Goal: Use online tool/utility: Utilize a website feature to perform a specific function

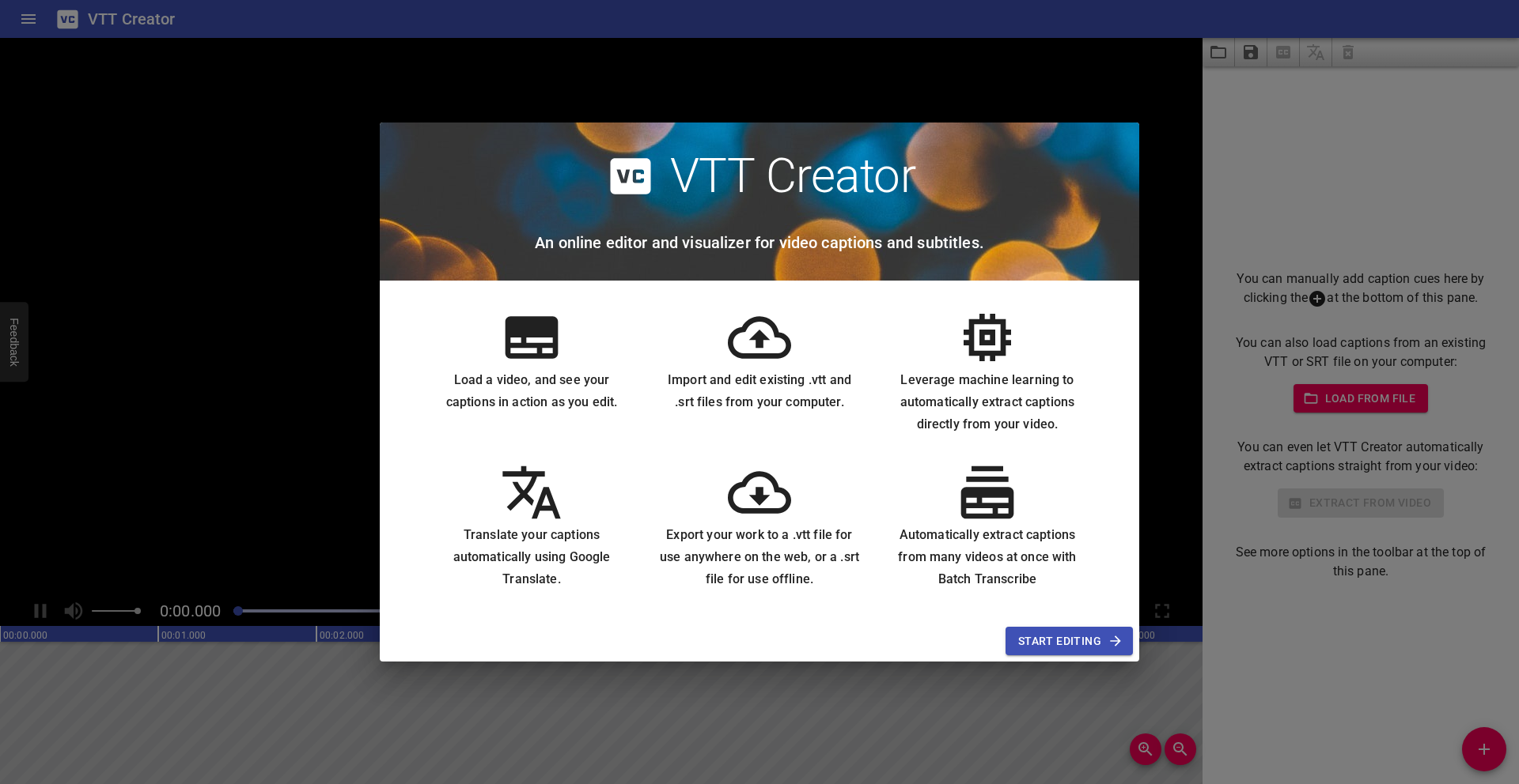
click at [1080, 642] on span "Start Editing" at bounding box center [1069, 641] width 102 height 20
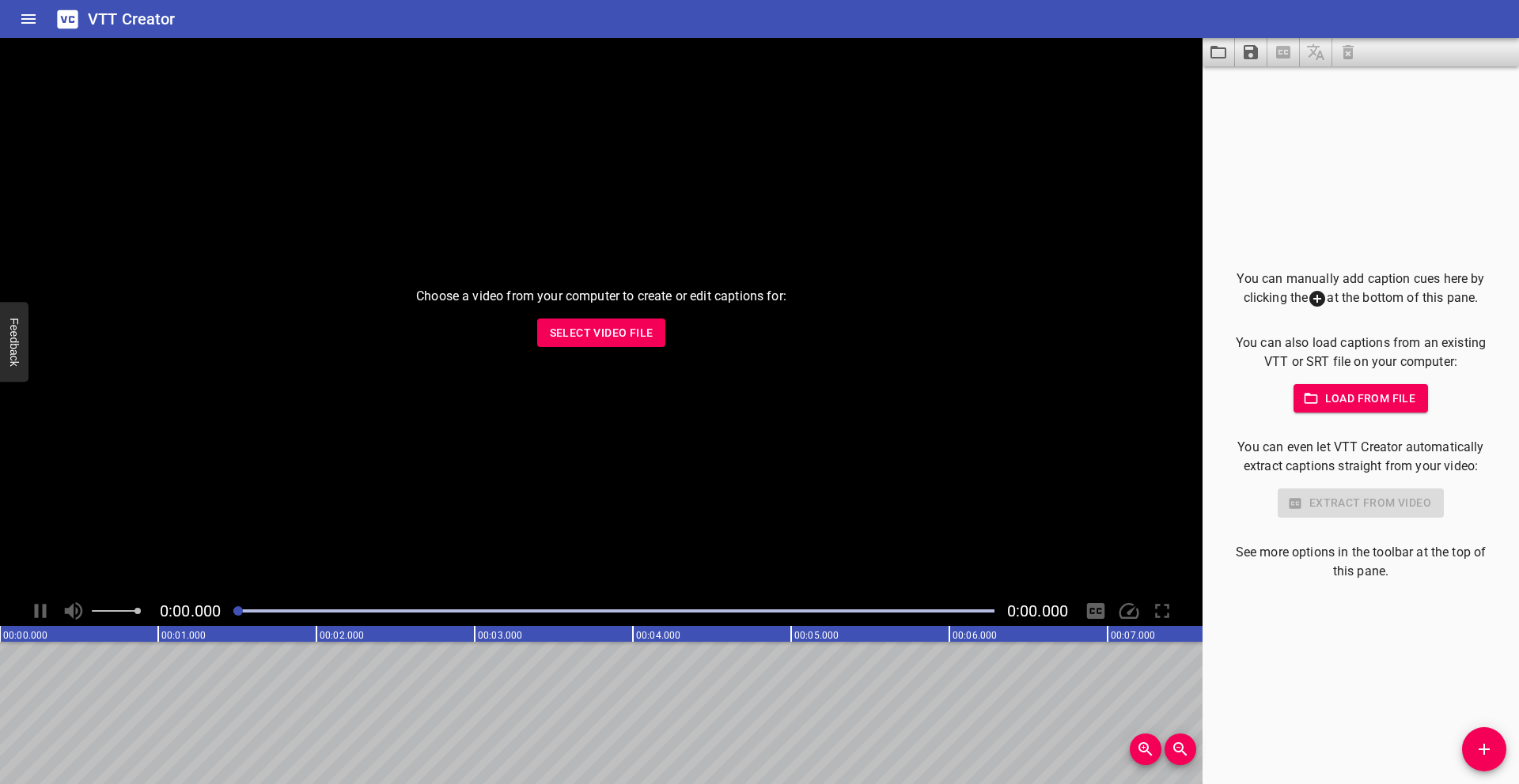
click at [602, 339] on span "Select Video File" at bounding box center [602, 333] width 104 height 20
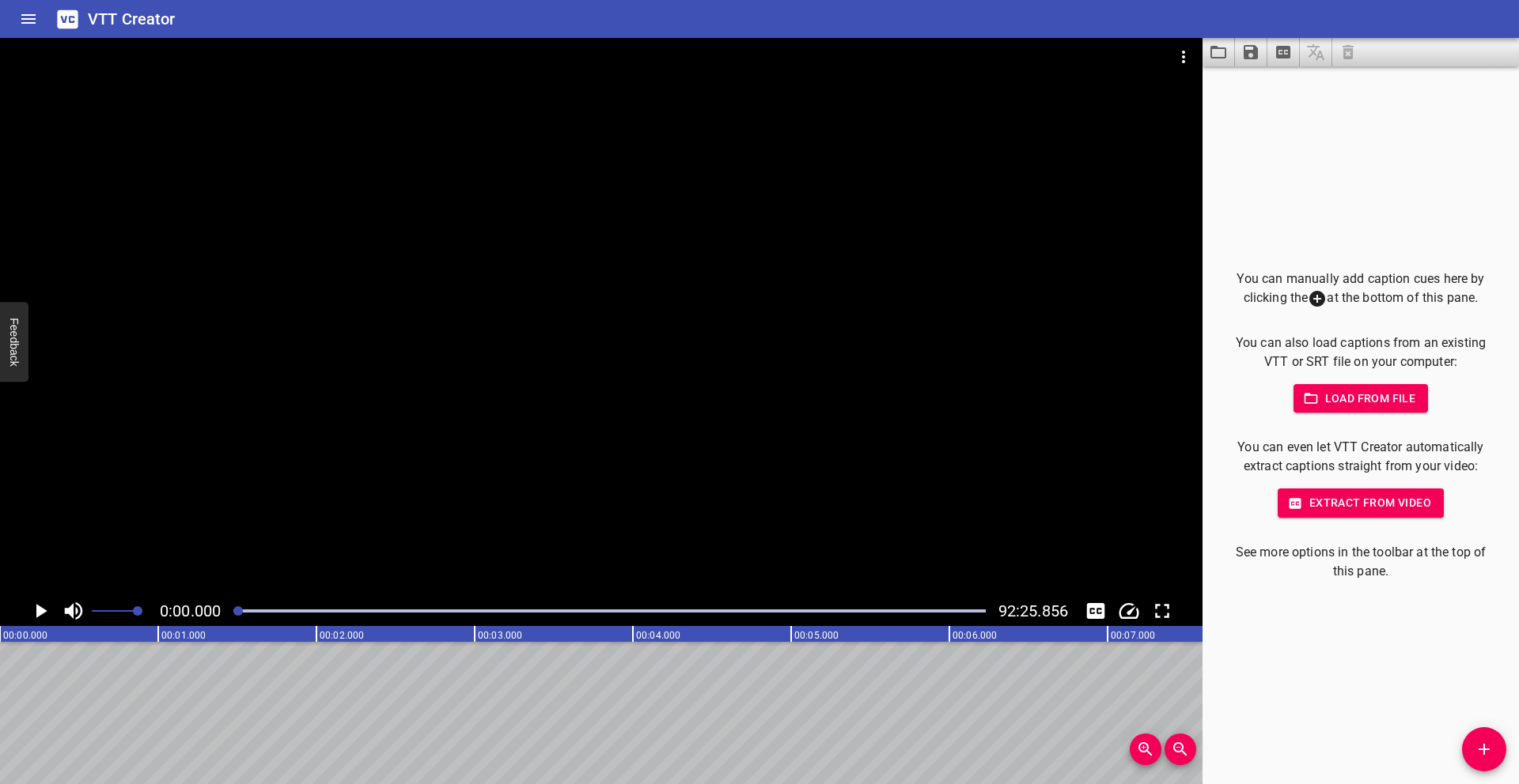
click at [1388, 458] on p "You can even let VTT Creator automatically extract captions straight from your …" at bounding box center [1361, 457] width 266 height 38
click at [1365, 449] on p "You can even let VTT Creator automatically extract captions straight from your …" at bounding box center [1361, 457] width 266 height 38
click at [1318, 304] on icon at bounding box center [1317, 299] width 19 height 19
click at [1486, 765] on button "Add Cue" at bounding box center [1484, 749] width 44 height 44
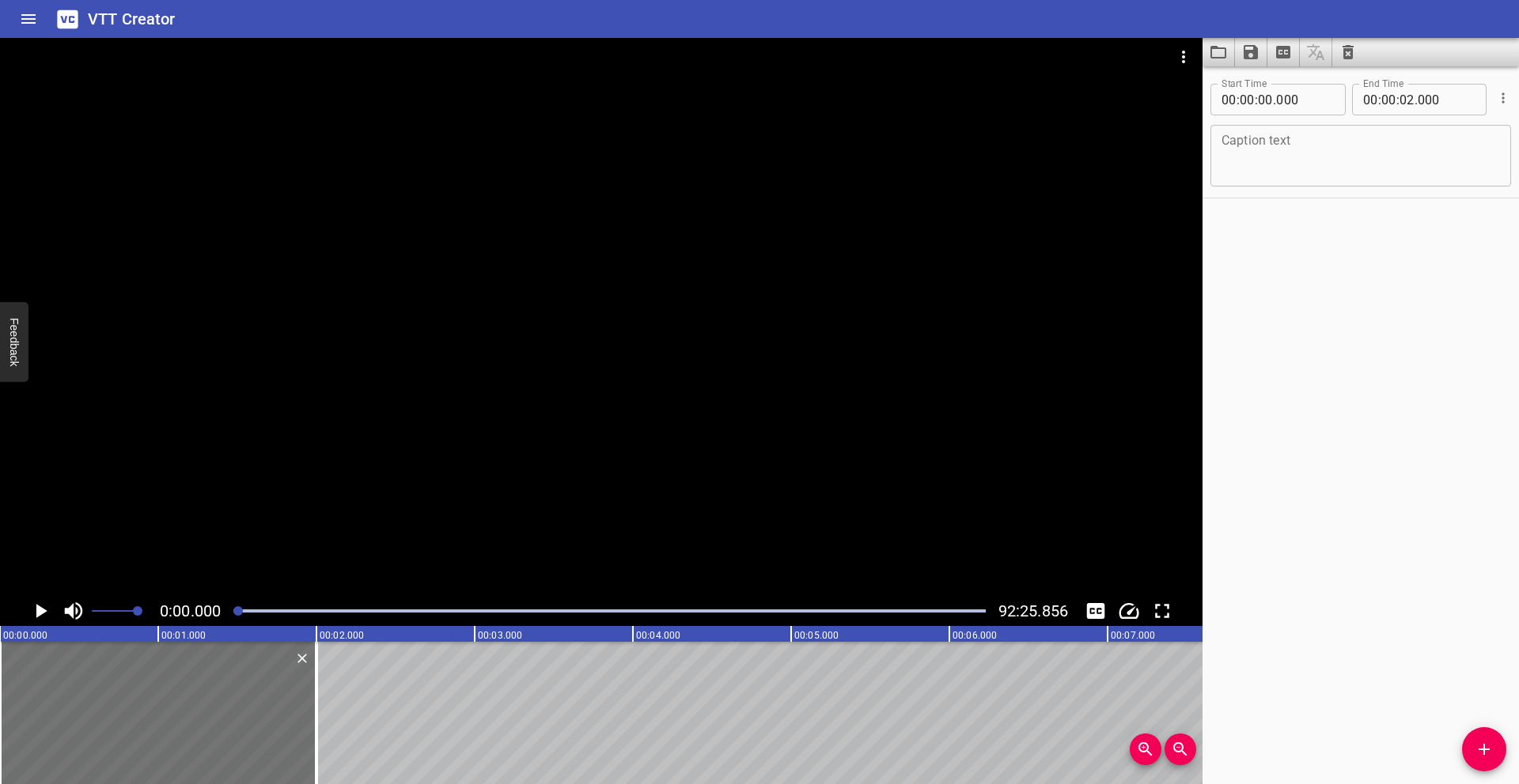
click at [1382, 490] on div "Start Time 00 : 00 : 00 . 000 Start Time End Time 00 : 00 : 02 . 000 End Time C…" at bounding box center [1361, 425] width 317 height 718
click at [289, 699] on div at bounding box center [158, 713] width 317 height 142
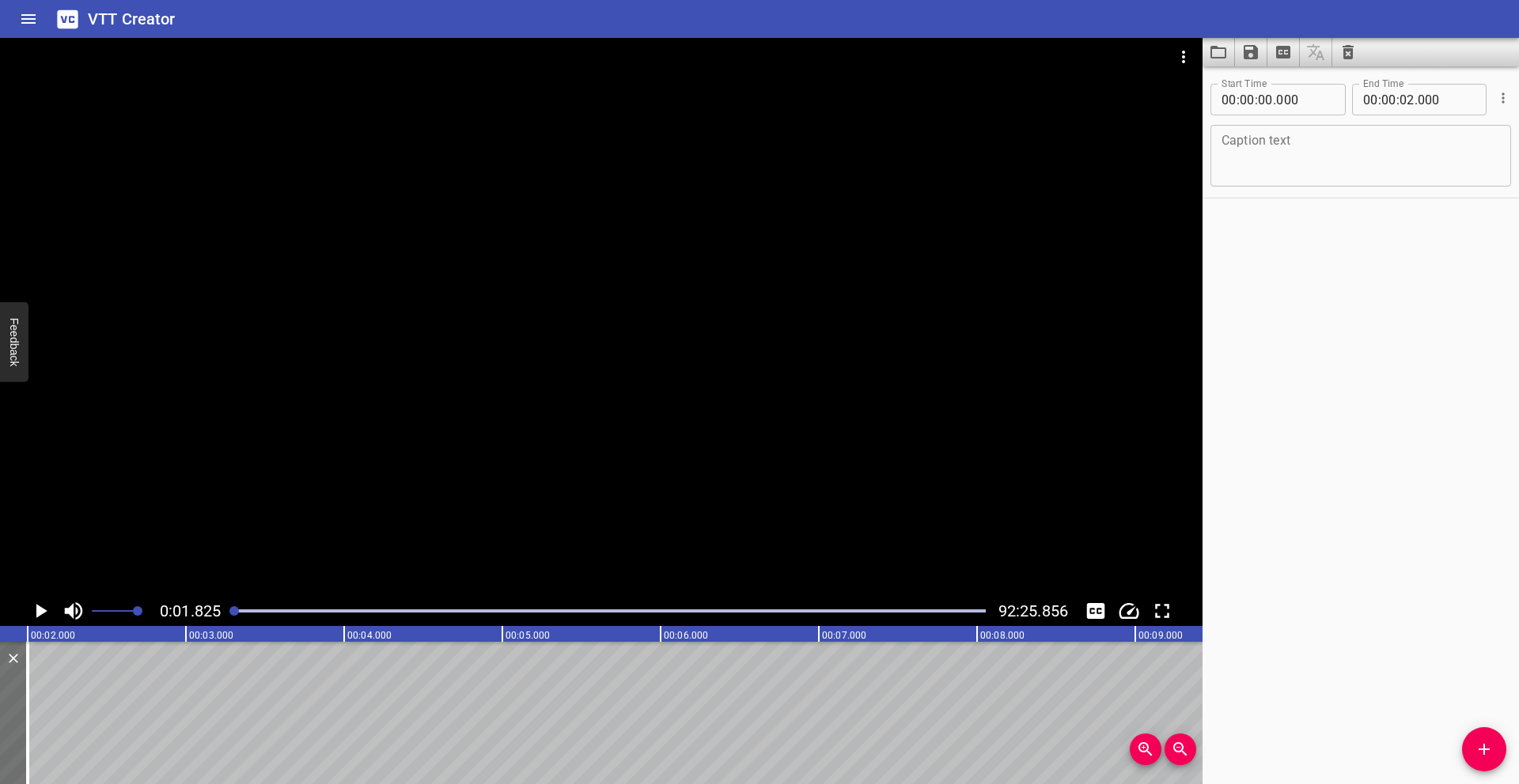
drag, startPoint x: 264, startPoint y: 687, endPoint x: 420, endPoint y: 698, distance: 156.4
click at [1310, 157] on textarea at bounding box center [1361, 156] width 279 height 45
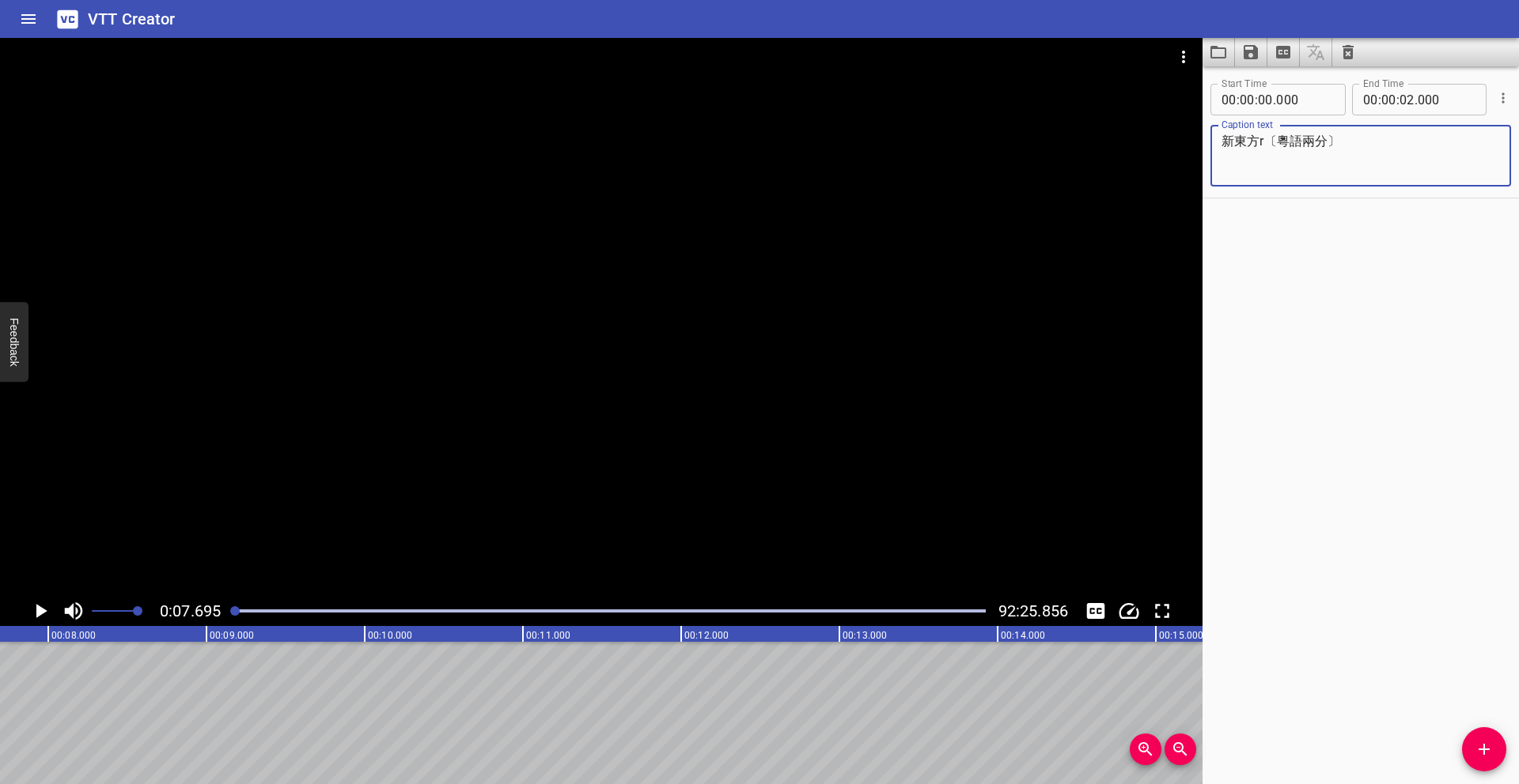
click at [1323, 154] on textarea "新東方r〔粵語兩分〕" at bounding box center [1361, 156] width 279 height 45
drag, startPoint x: 1376, startPoint y: 149, endPoint x: 1130, endPoint y: 119, distance: 247.8
click at [1130, 119] on main "0:07.695 92:25.856 00:00.000 00:01.000 00:02.000 00:03.000 00:04.000 00:05.000 …" at bounding box center [759, 411] width 1519 height 746
type textarea "新東方r〔粵語兩分〕"
click at [1323, 59] on icon "Translate captions" at bounding box center [1316, 52] width 17 height 16
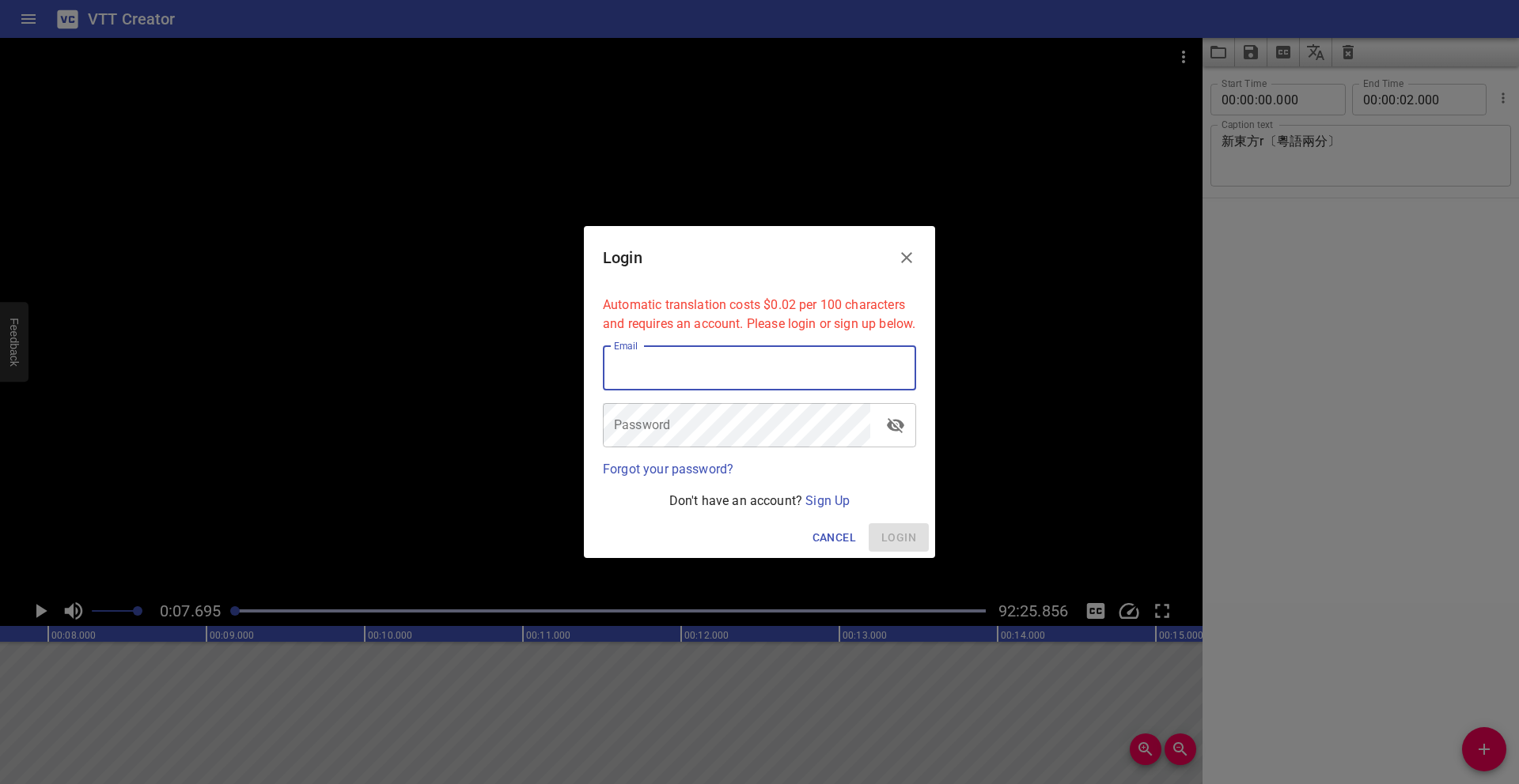
click at [862, 383] on input "email" at bounding box center [760, 369] width 313 height 44
click at [914, 248] on icon "Close" at bounding box center [906, 258] width 19 height 19
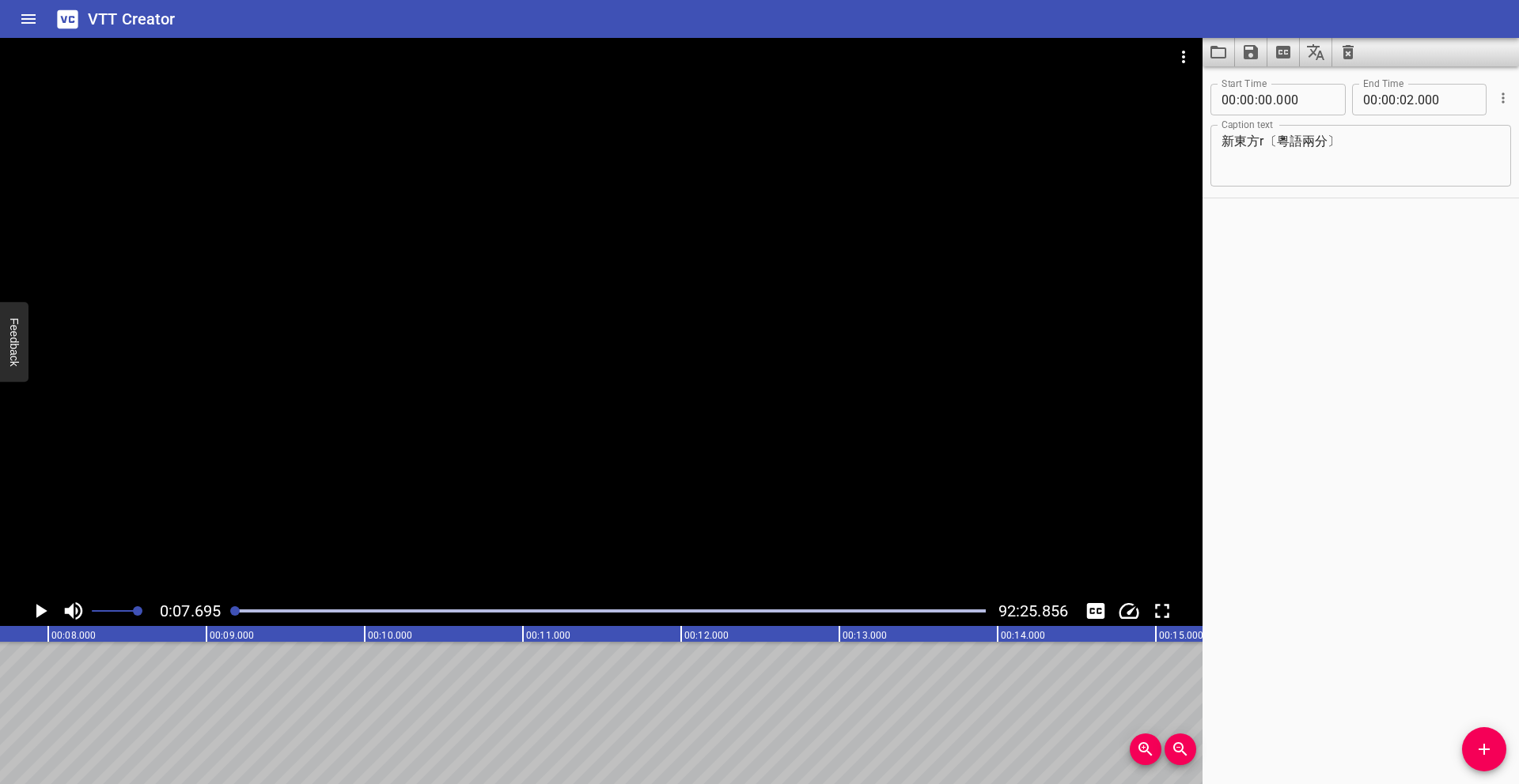
click at [1251, 140] on textarea "新東方r〔粵語兩分〕" at bounding box center [1361, 156] width 279 height 45
click at [1388, 422] on div "Start Time 00 : 00 : 00 . 000 Start Time End Time 00 : 00 : 02 . 000 End Time C…" at bounding box center [1361, 425] width 317 height 718
click at [1369, 349] on div "Start Time 00 : 00 : 00 . 000 Start Time End Time 00 : 00 : 02 . 000 End Time C…" at bounding box center [1361, 425] width 317 height 718
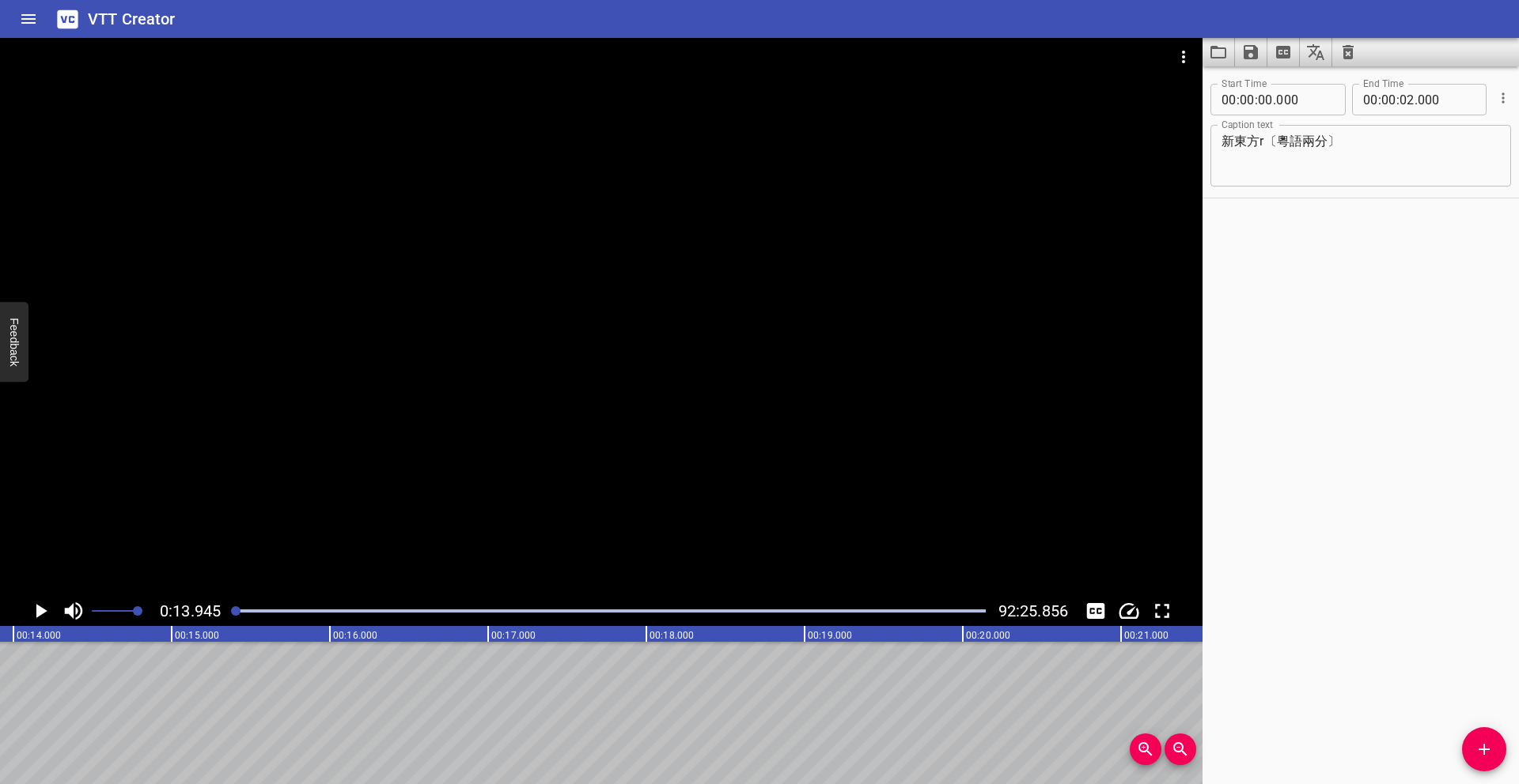
scroll to position [0, 2206]
click at [1380, 153] on textarea "新東方r〔粵語兩分〕" at bounding box center [1361, 156] width 279 height 45
